Goal: Find specific page/section: Find specific page/section

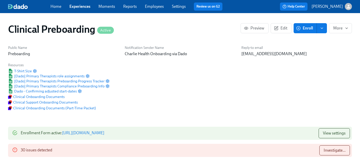
click at [85, 7] on link "Experiences" at bounding box center [79, 6] width 21 height 5
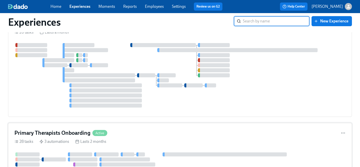
scroll to position [2170, 0]
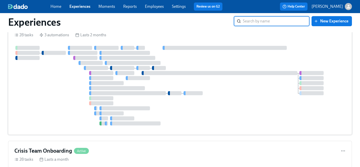
click at [69, 94] on div at bounding box center [179, 86] width 331 height 80
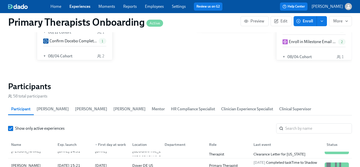
scroll to position [36, 0]
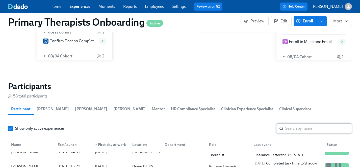
click at [306, 124] on input "search" at bounding box center [318, 129] width 67 height 10
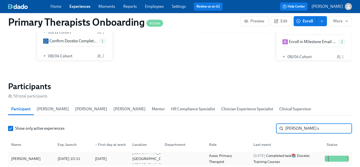
type input "[PERSON_NAME] s"
click at [24, 156] on div "[PERSON_NAME]" at bounding box center [26, 159] width 34 height 6
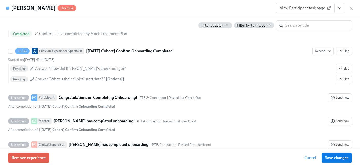
scroll to position [1375, 0]
